Goal: Book appointment/travel/reservation

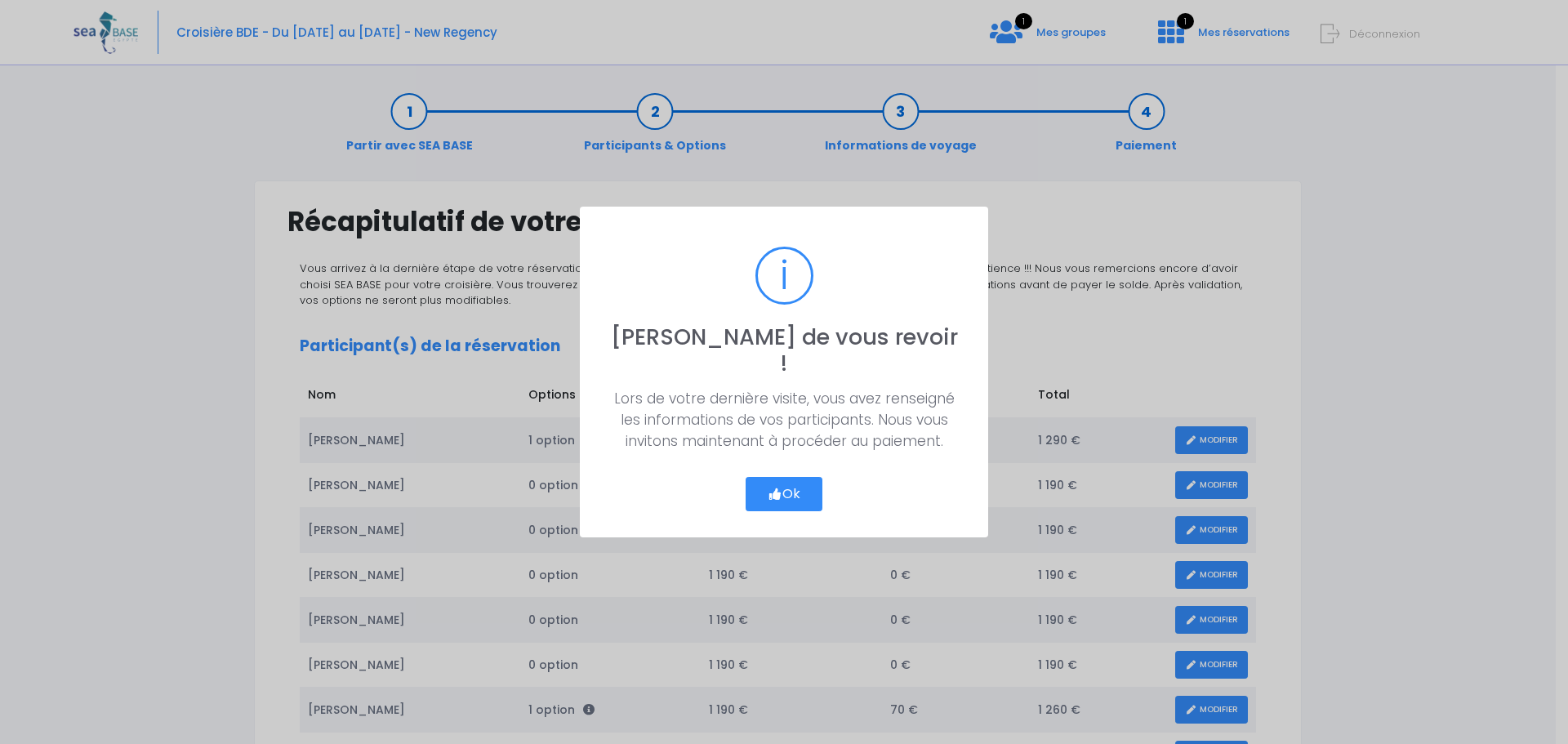
click at [787, 477] on button "Ok" at bounding box center [784, 494] width 76 height 35
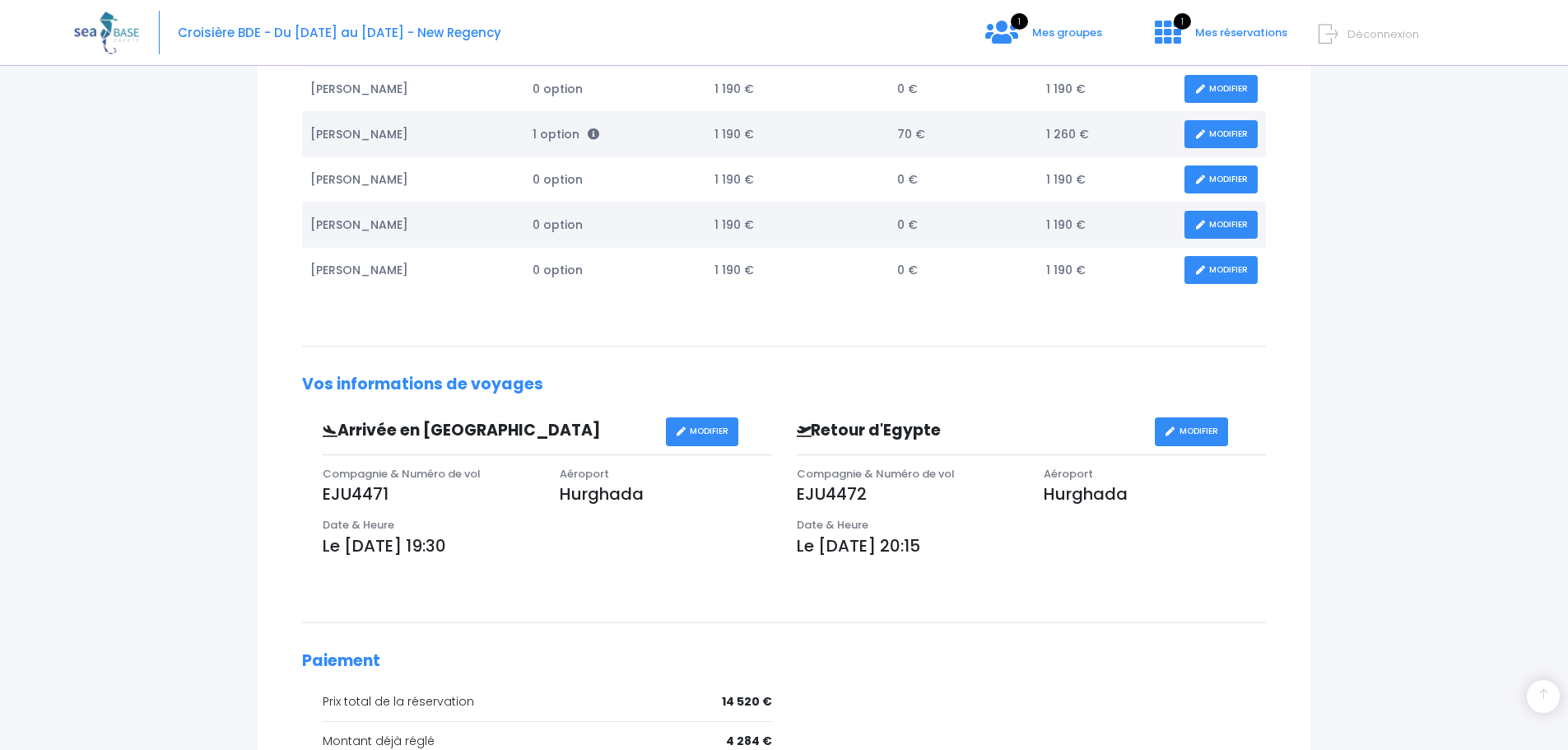
scroll to position [906, 0]
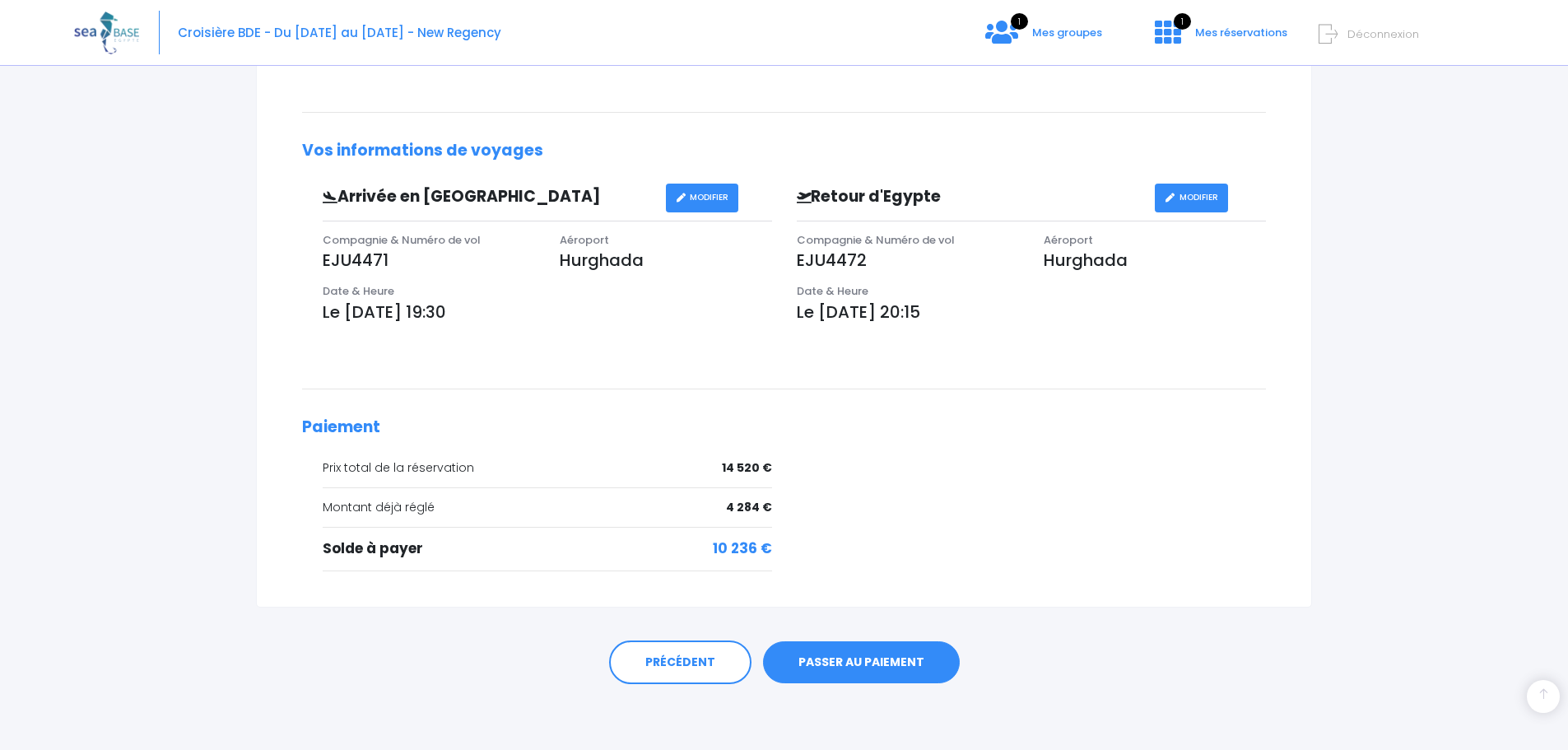
click at [846, 668] on link "PASSER AU PAIEMENT" at bounding box center [862, 663] width 196 height 43
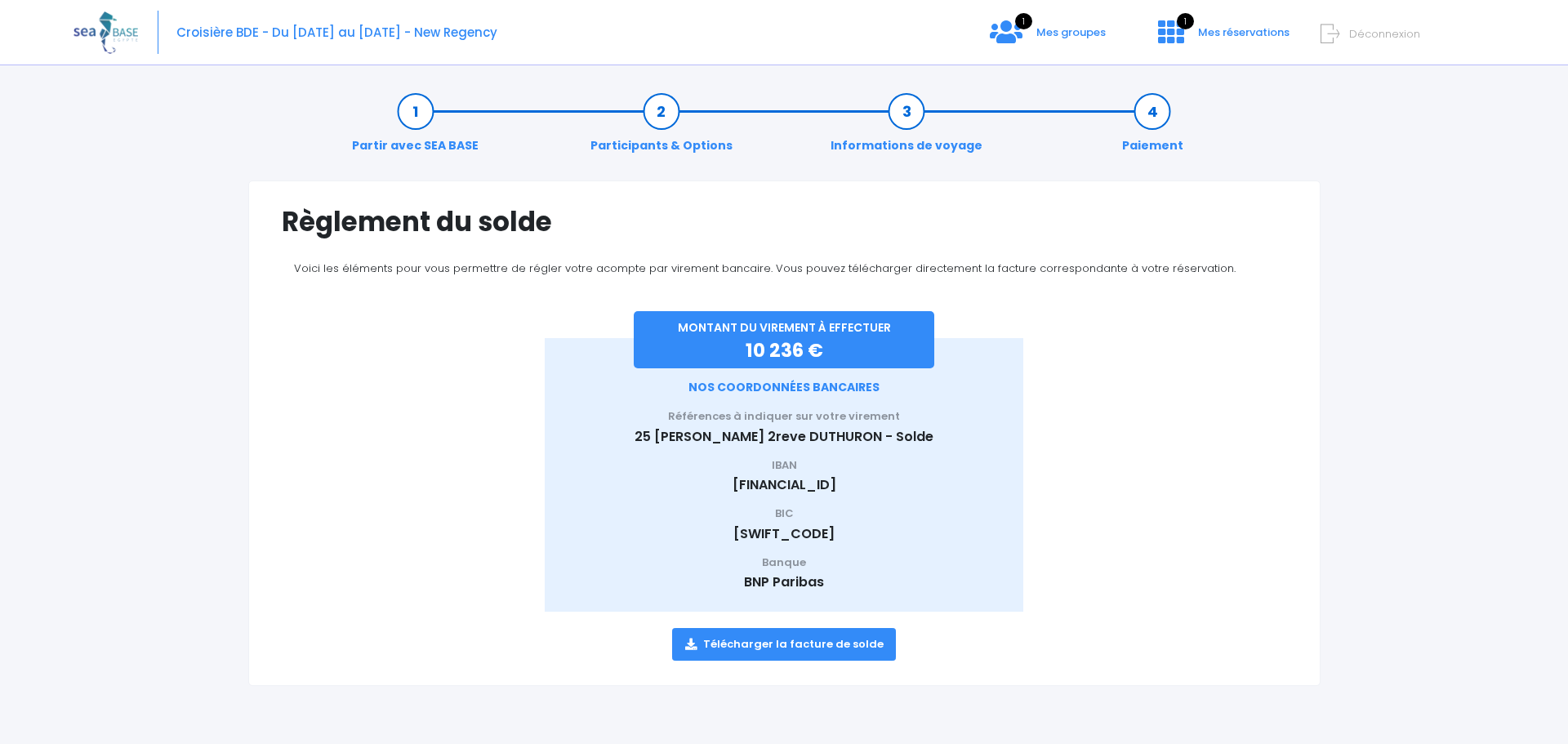
click at [822, 628] on link "Télécharger la facture de solde" at bounding box center [784, 645] width 225 height 33
click at [819, 638] on link "Télécharger la facture de solde" at bounding box center [784, 645] width 225 height 33
